Goal: Navigation & Orientation: Find specific page/section

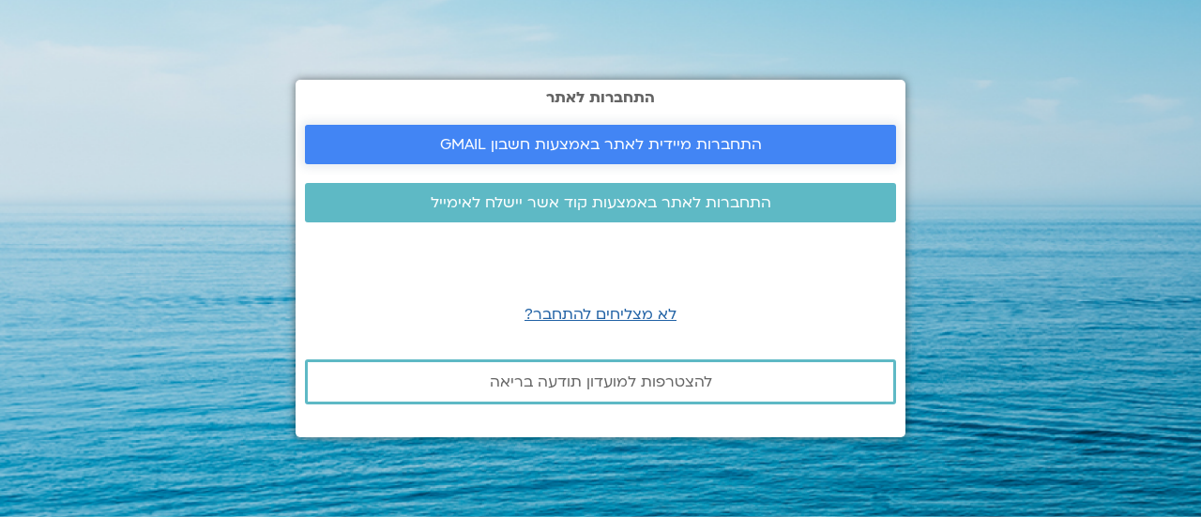
click at [634, 146] on span "התחברות מיידית לאתר באמצעות חשבון GMAIL" at bounding box center [601, 144] width 322 height 17
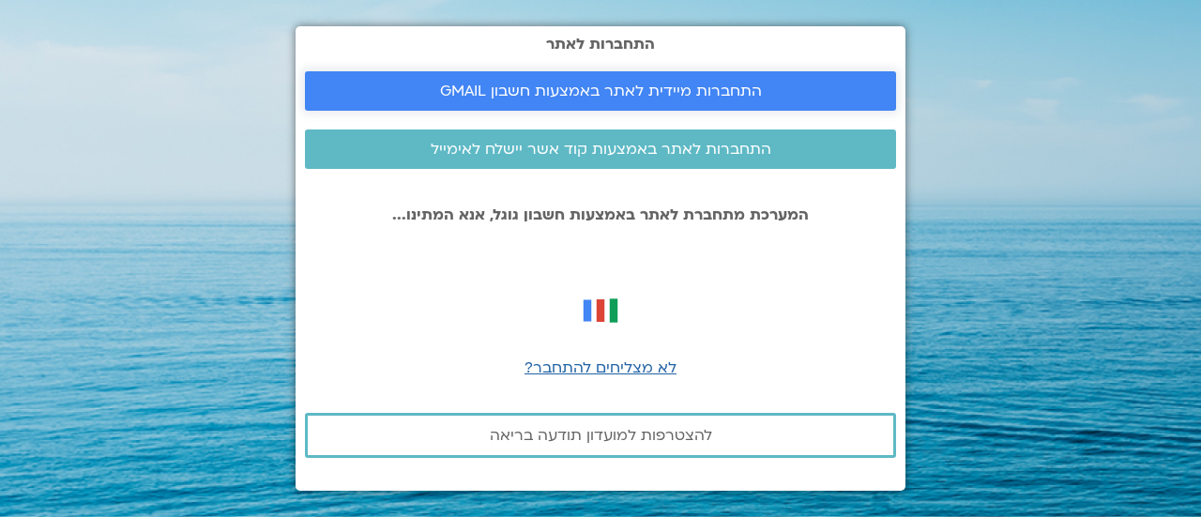
click at [613, 83] on span "התחברות מיידית לאתר באמצעות חשבון GMAIL" at bounding box center [601, 91] width 322 height 17
click at [383, 85] on span "התחברות מיידית לאתר באמצעות חשבון GMAIL" at bounding box center [600, 91] width 546 height 17
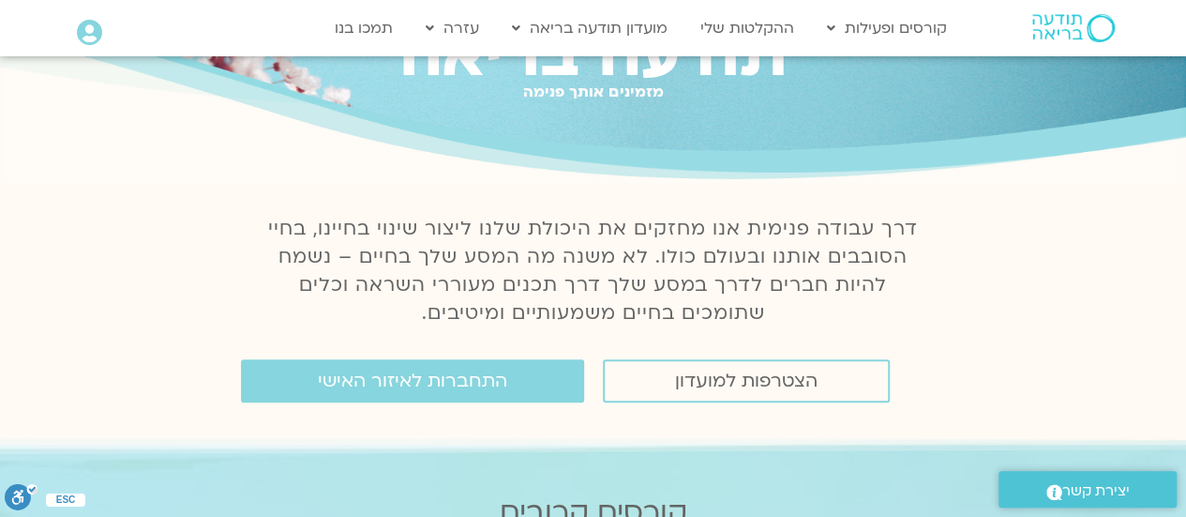
scroll to position [188, 0]
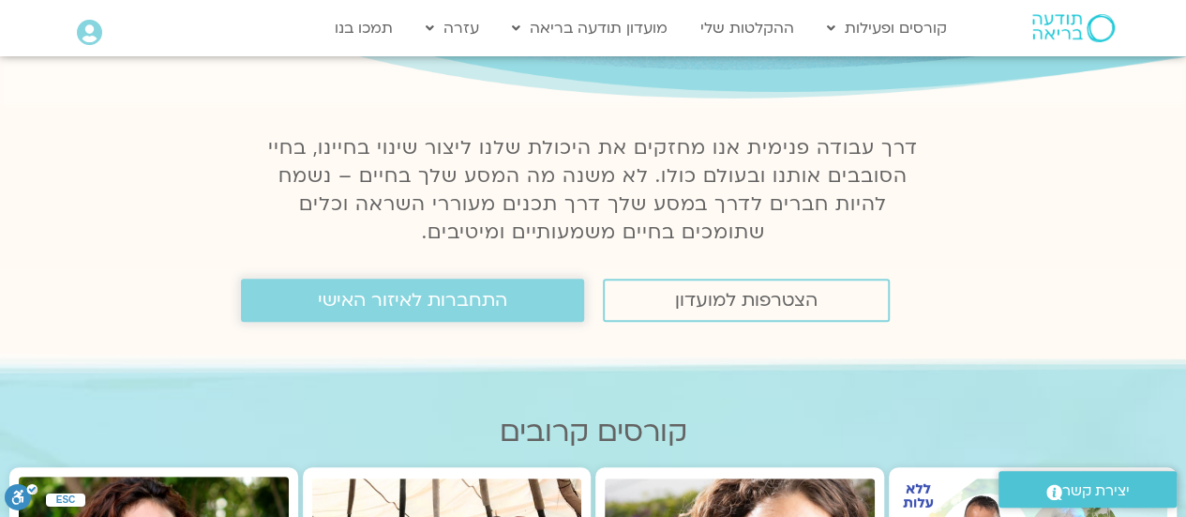
click at [449, 317] on link "התחברות לאיזור האישי" at bounding box center [412, 300] width 343 height 43
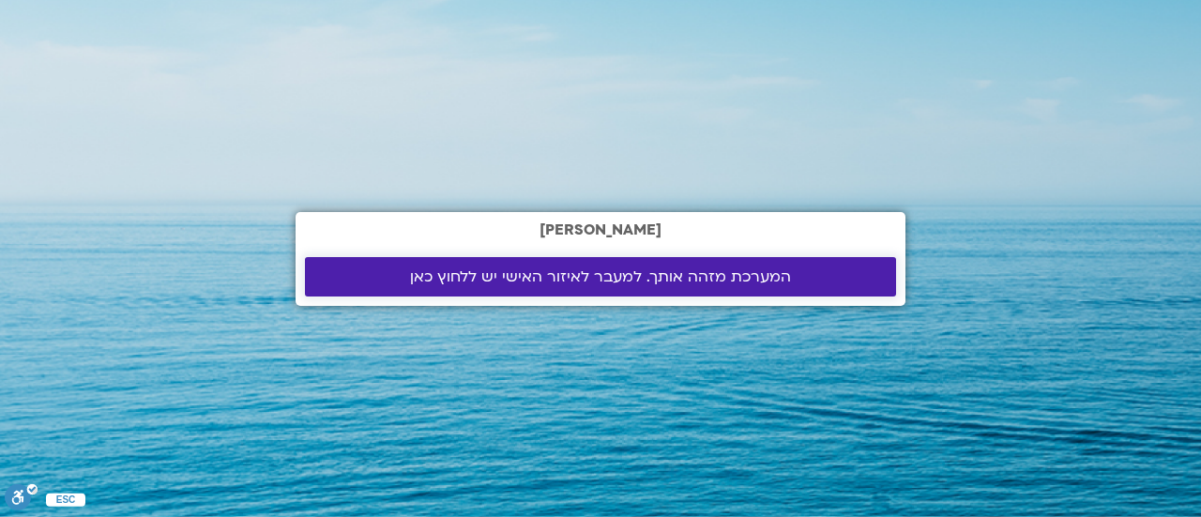
click at [460, 286] on link "המערכת מזהה אותך. למעבר לאיזור האישי יש ללחוץ כאן" at bounding box center [600, 276] width 591 height 39
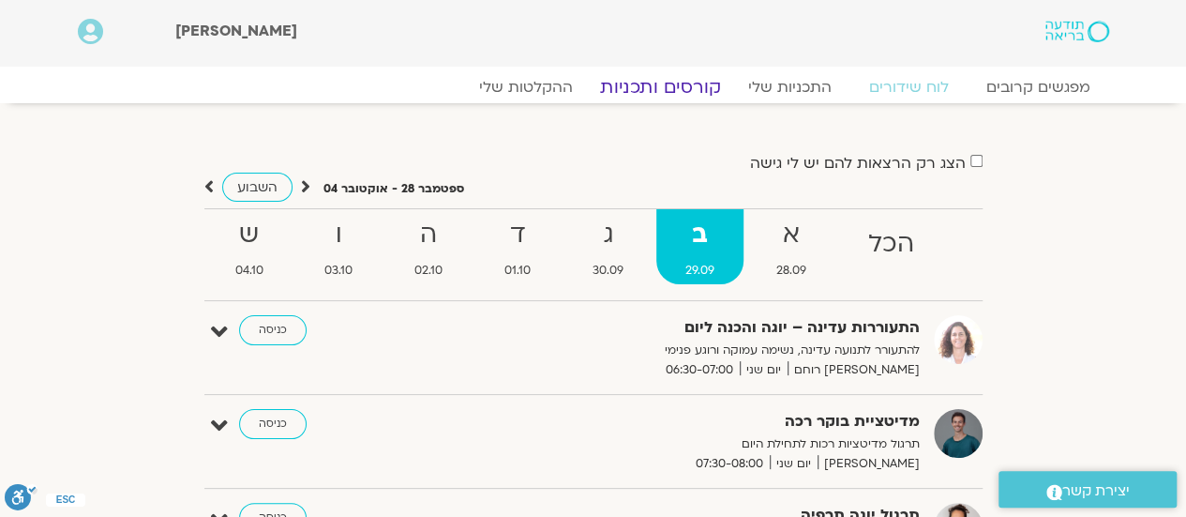
click at [618, 88] on link "קורסים ותכניות" at bounding box center [660, 87] width 165 height 23
click at [768, 86] on link "התכניות שלי" at bounding box center [789, 87] width 145 height 23
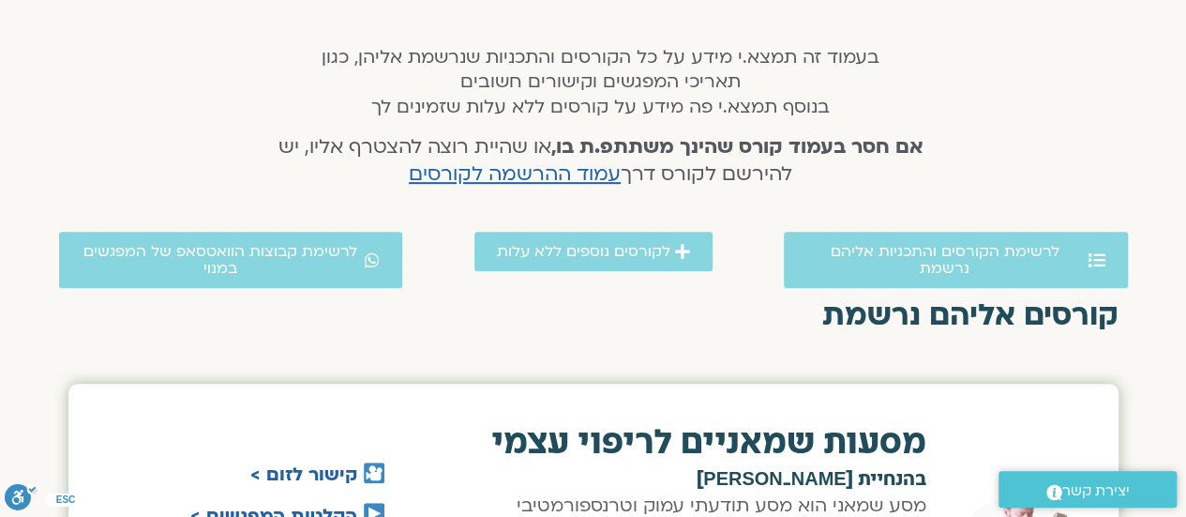
scroll to position [750, 0]
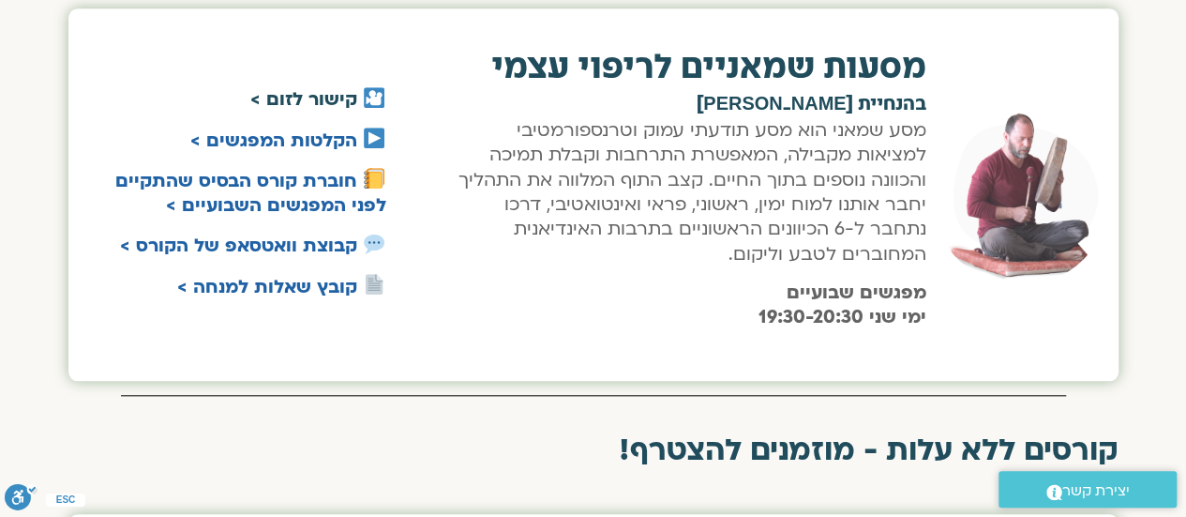
click at [325, 98] on link "קישור לזום >" at bounding box center [303, 99] width 107 height 24
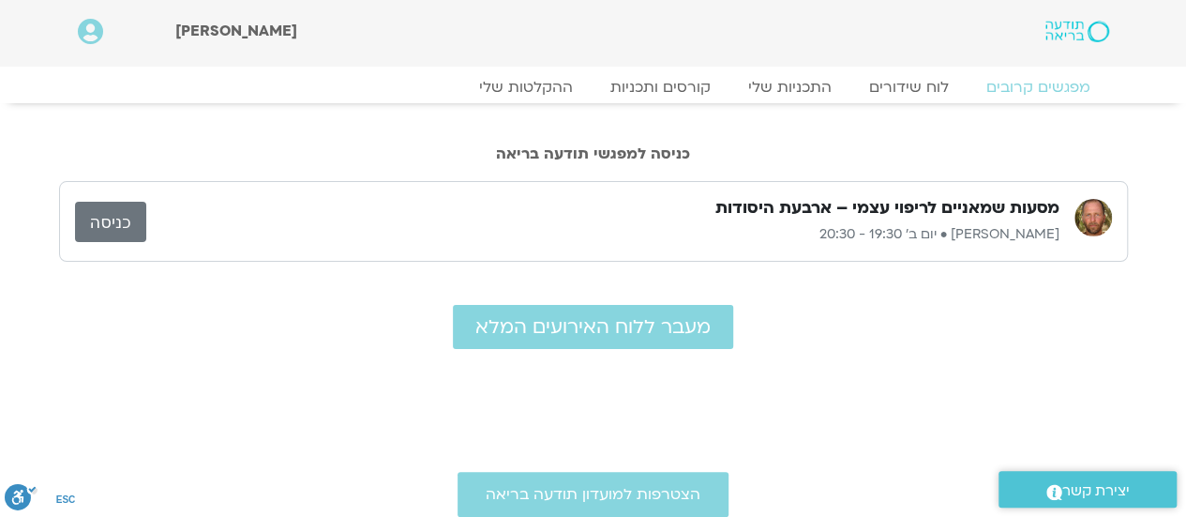
click at [129, 207] on link "כניסה" at bounding box center [110, 222] width 71 height 40
